Goal: Transaction & Acquisition: Register for event/course

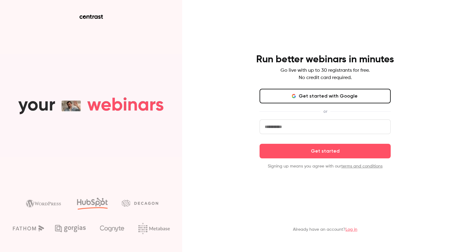
click at [351, 227] on link "Log in" at bounding box center [351, 229] width 12 height 4
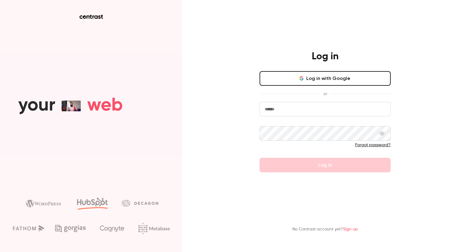
type input "**********"
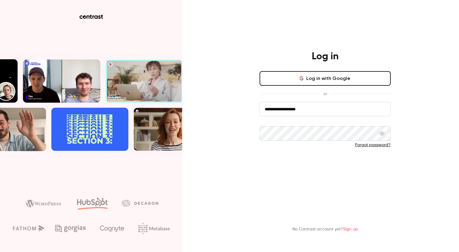
click at [306, 162] on button "Log in" at bounding box center [324, 164] width 131 height 15
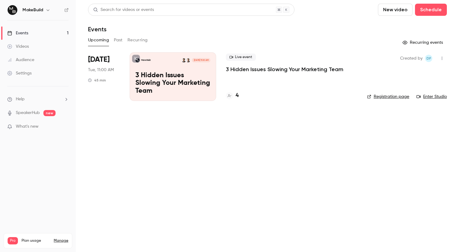
click at [260, 68] on p "3 Hidden Issues Slowing Your Marketing Team" at bounding box center [284, 69] width 117 height 7
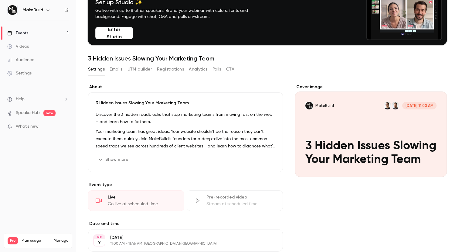
scroll to position [34, 0]
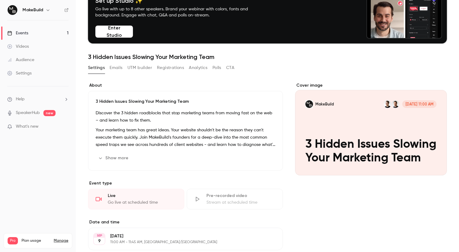
click at [170, 66] on button "Registrations" at bounding box center [170, 68] width 27 height 10
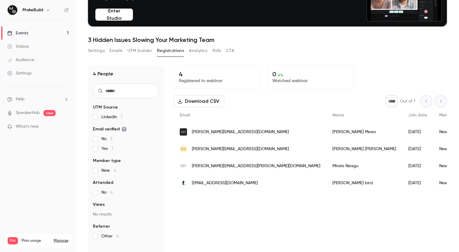
scroll to position [59, 0]
